Goal: Navigation & Orientation: Find specific page/section

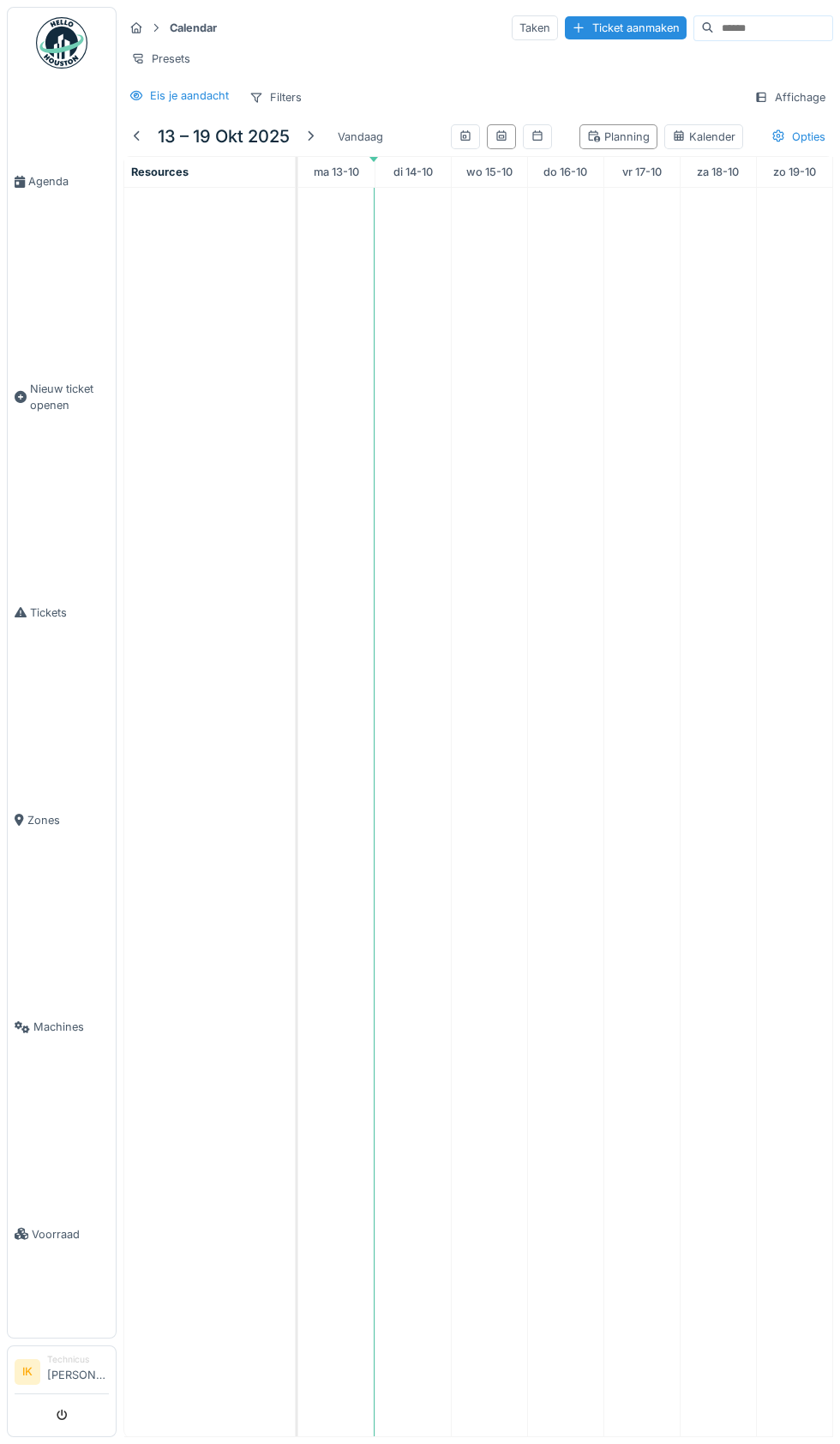
click at [50, 190] on span "Agenda" at bounding box center [68, 181] width 81 height 17
click at [58, 190] on span "Agenda" at bounding box center [68, 181] width 81 height 17
click at [40, 22] on img at bounding box center [61, 43] width 52 height 52
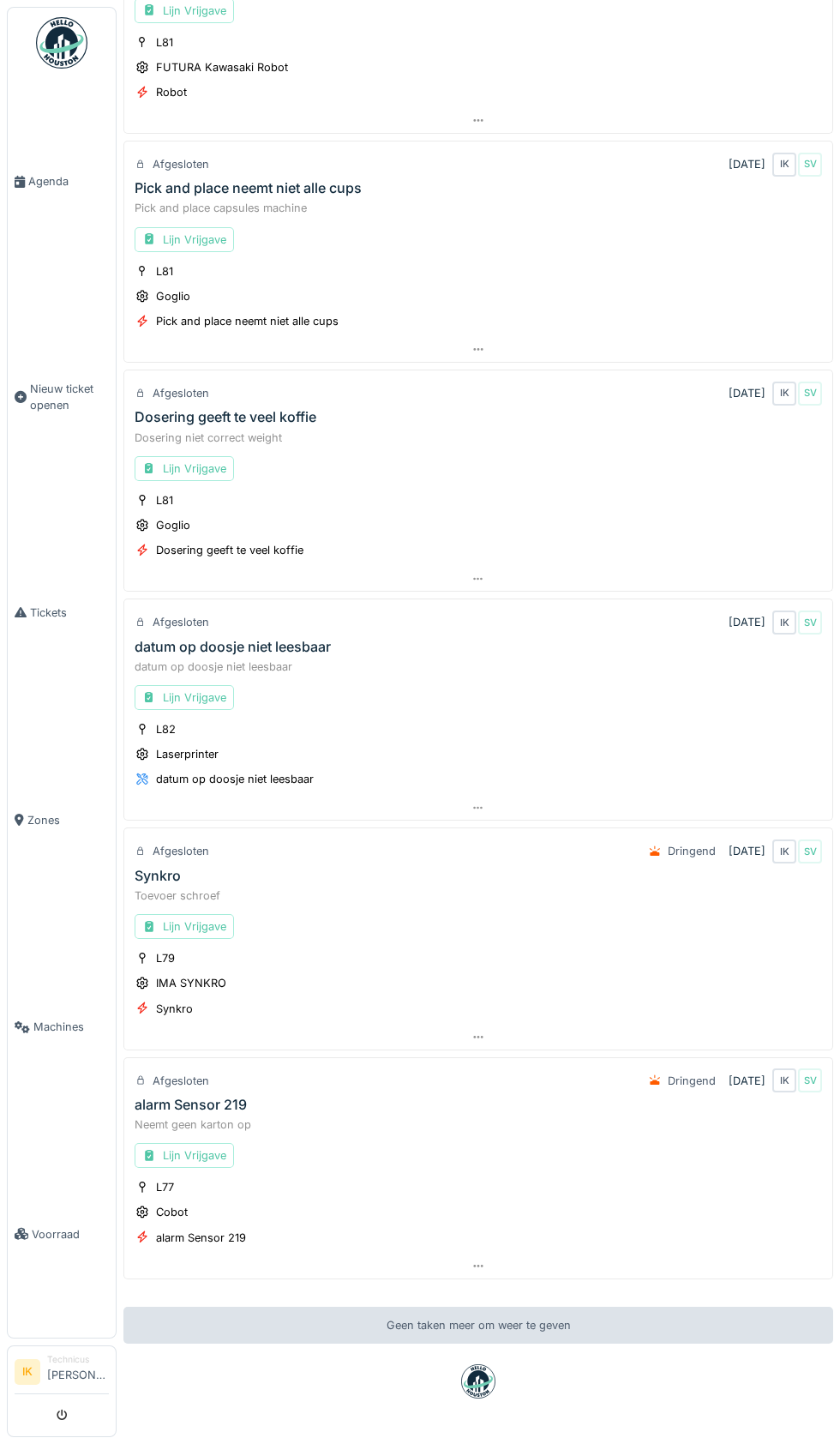
scroll to position [217, 0]
click at [34, 215] on link "Agenda" at bounding box center [61, 182] width 108 height 207
